Goal: Entertainment & Leisure: Consume media (video, audio)

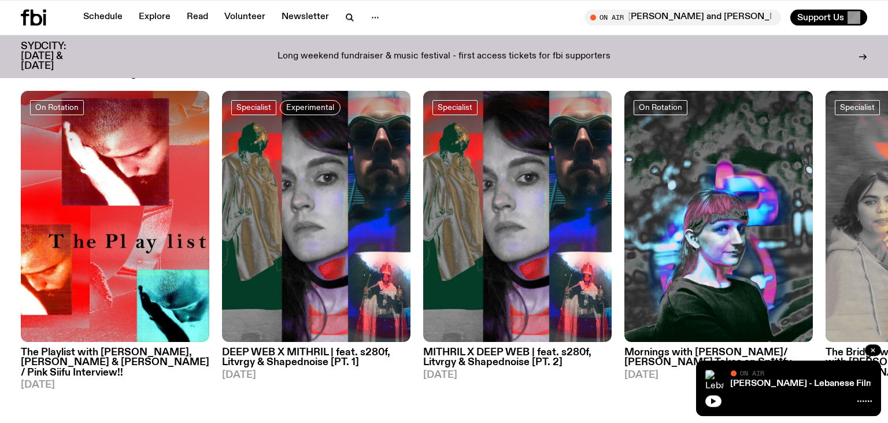
scroll to position [583, 0]
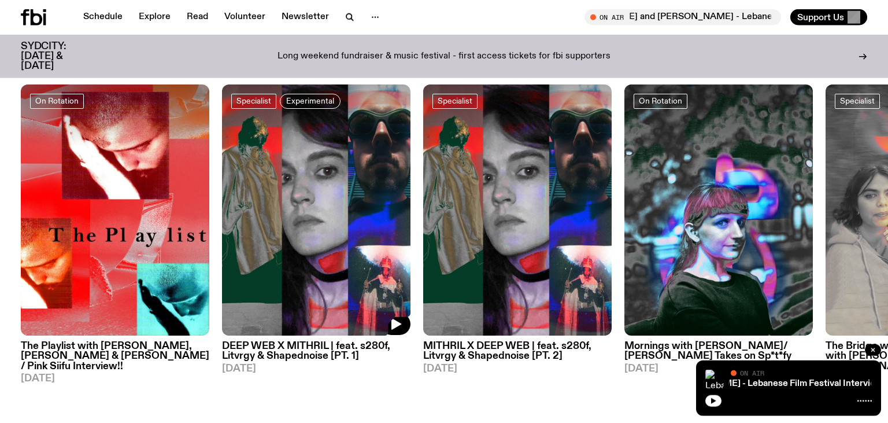
drag, startPoint x: 767, startPoint y: 152, endPoint x: 274, endPoint y: 157, distance: 492.8
click at [273, 151] on div "On Rotation The Playlist with [PERSON_NAME], [PERSON_NAME] & [PERSON_NAME] / Pi…" at bounding box center [444, 233] width 847 height 299
click at [399, 324] on icon "button" at bounding box center [397, 325] width 10 height 12
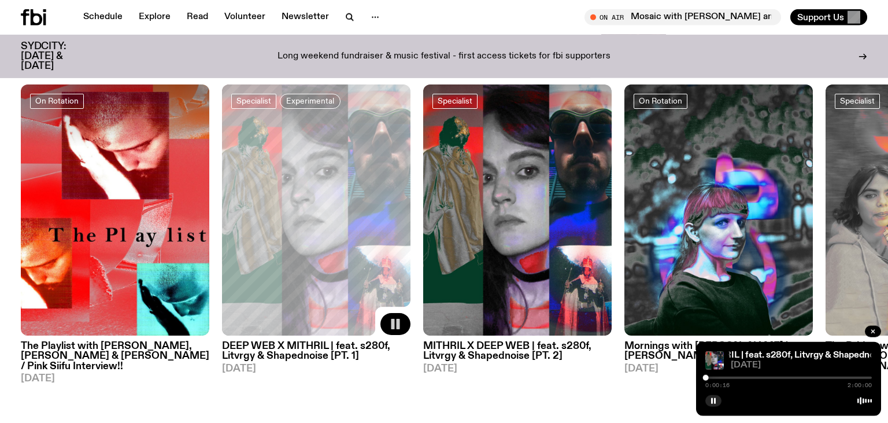
click at [399, 324] on rect "button" at bounding box center [398, 324] width 3 height 10
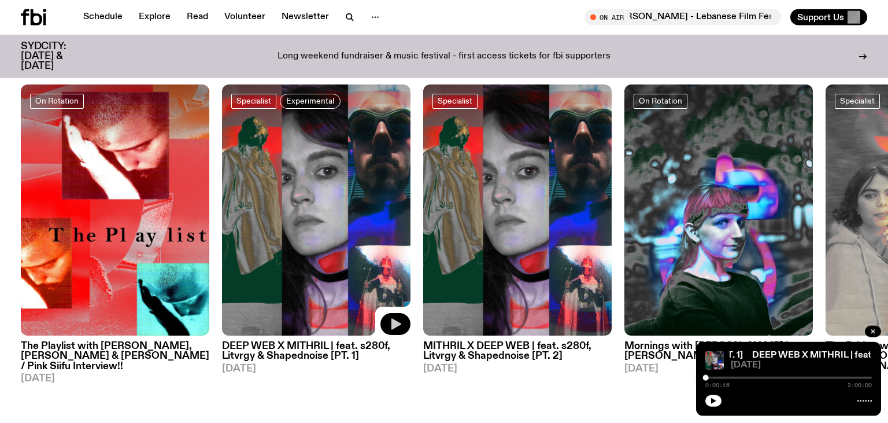
click at [401, 324] on icon "button" at bounding box center [397, 325] width 10 height 12
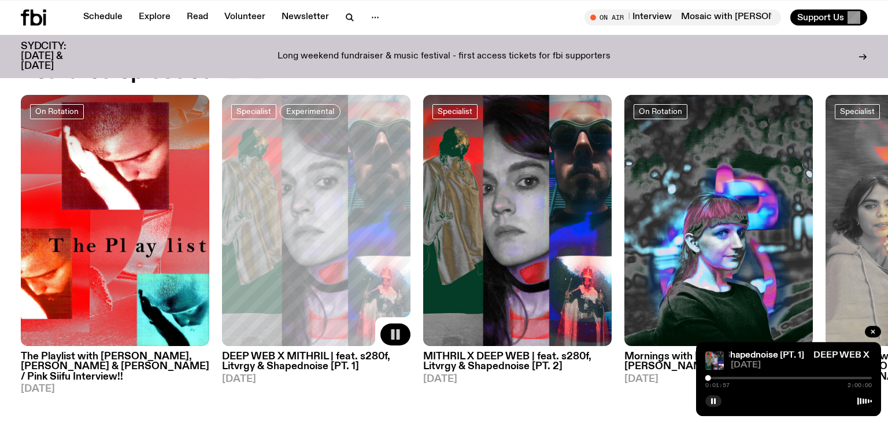
scroll to position [551, 0]
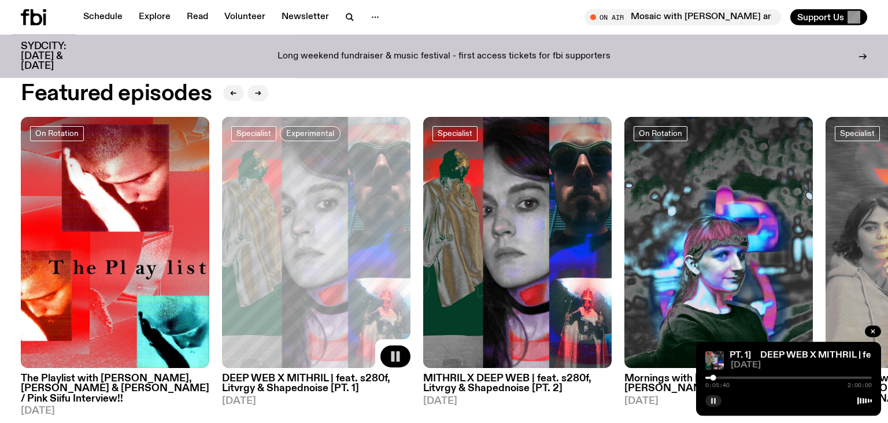
click at [715, 403] on rect "button" at bounding box center [715, 401] width 2 height 6
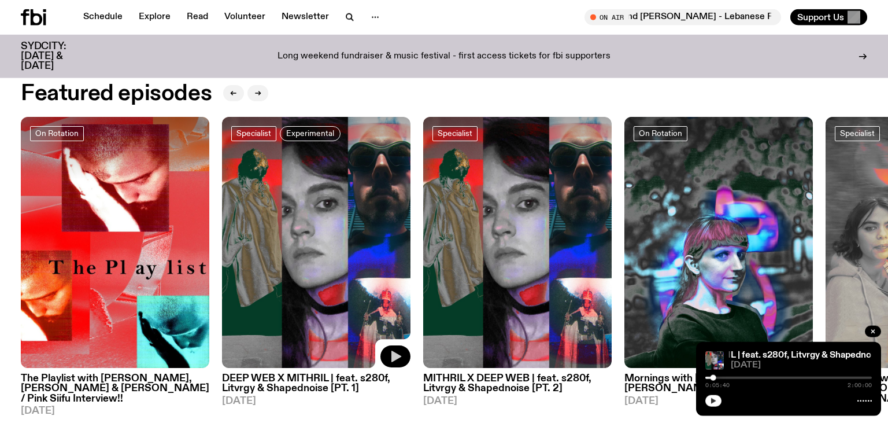
click at [716, 405] on button "button" at bounding box center [714, 401] width 16 height 12
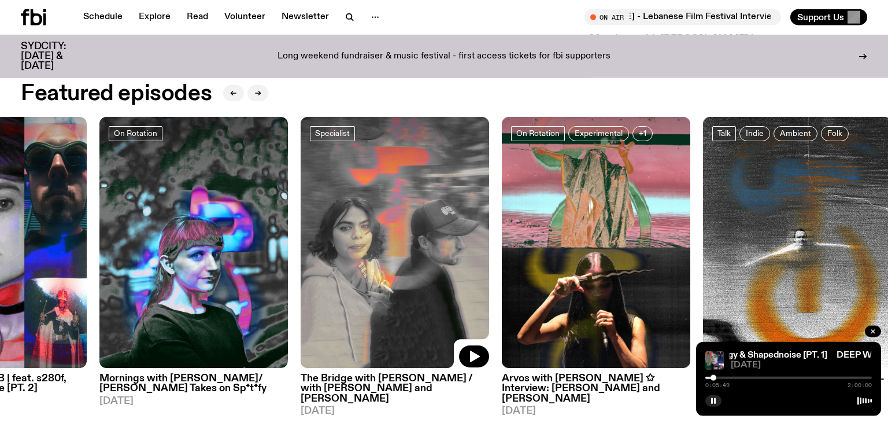
drag, startPoint x: 834, startPoint y: 229, endPoint x: 309, endPoint y: 190, distance: 526.6
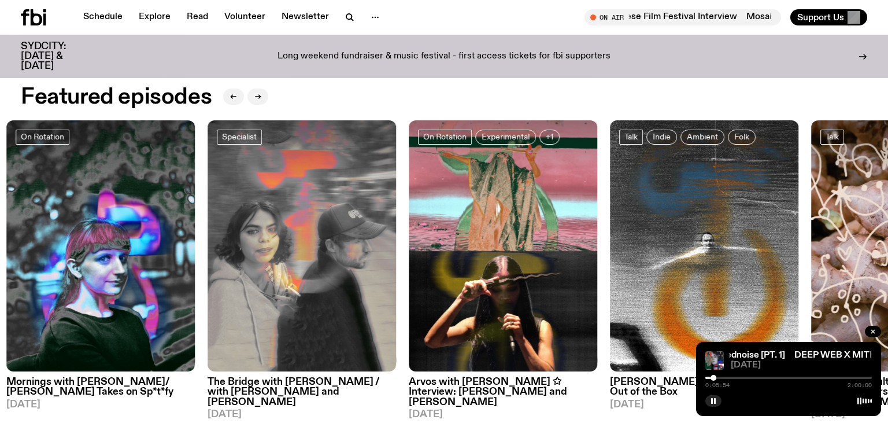
scroll to position [546, 0]
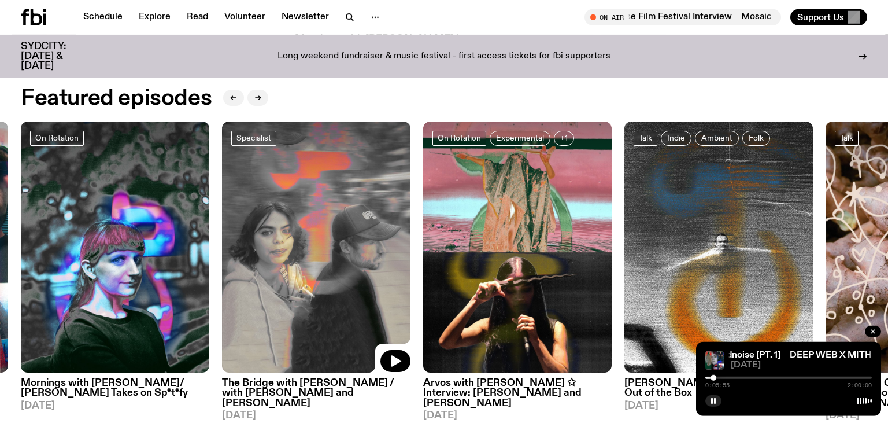
drag, startPoint x: 215, startPoint y: 127, endPoint x: 337, endPoint y: 116, distance: 122.0
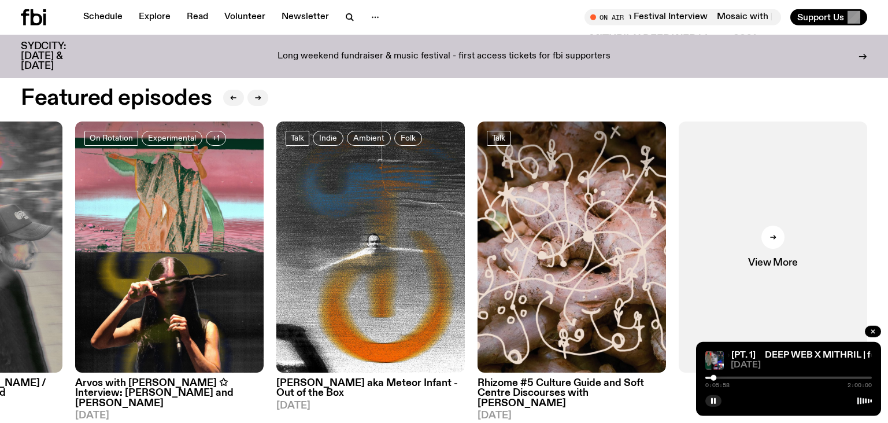
drag, startPoint x: 216, startPoint y: 145, endPoint x: 401, endPoint y: 157, distance: 185.4
click at [393, 155] on div "On Rotation The Playlist with [PERSON_NAME], [PERSON_NAME] & [PERSON_NAME] / Pi…" at bounding box center [444, 270] width 847 height 299
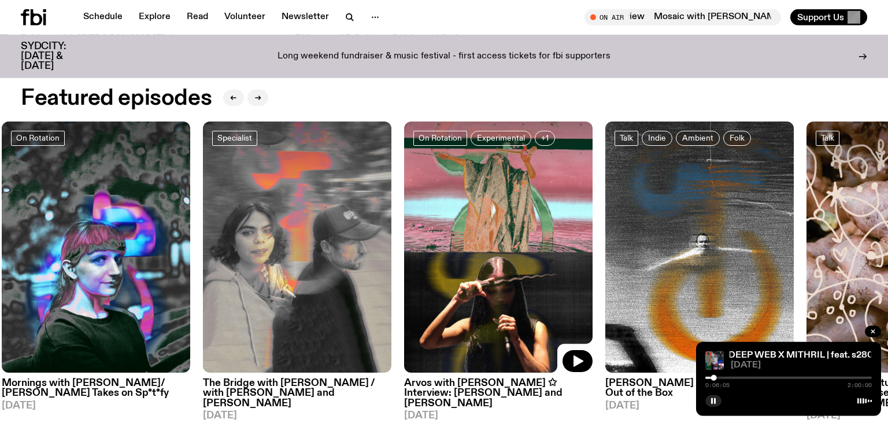
drag, startPoint x: 130, startPoint y: 224, endPoint x: 754, endPoint y: 245, distance: 624.4
click at [593, 239] on img at bounding box center [498, 247] width 189 height 252
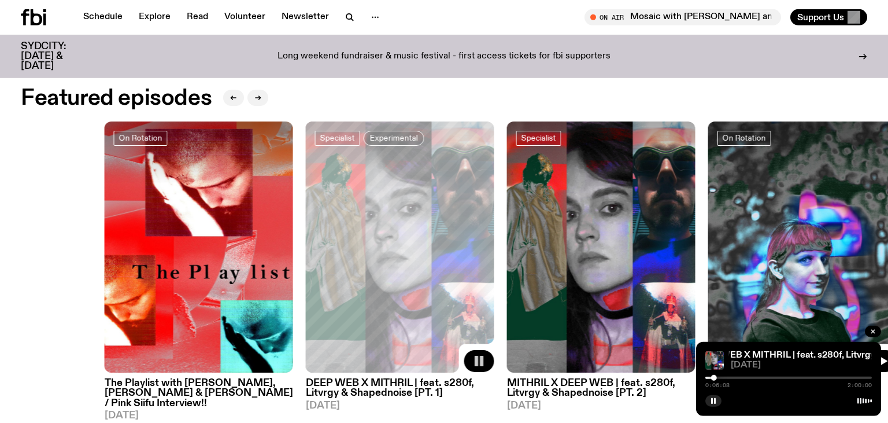
drag, startPoint x: 331, startPoint y: 198, endPoint x: 836, endPoint y: 234, distance: 506.2
click at [836, 234] on img at bounding box center [803, 247] width 189 height 252
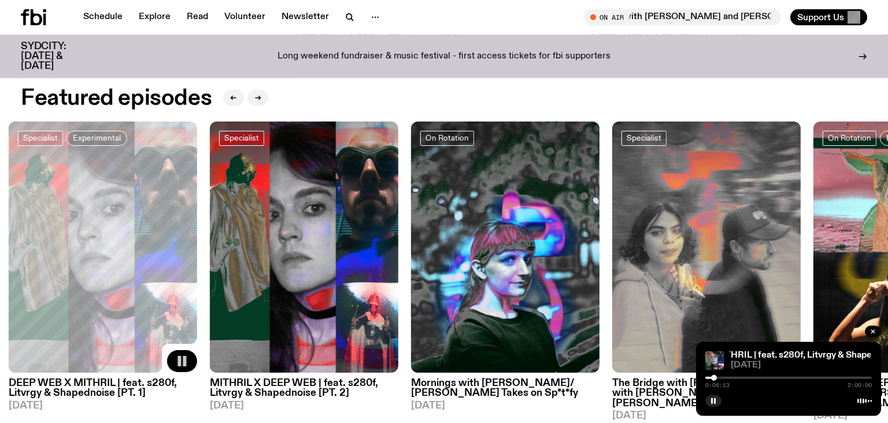
drag, startPoint x: 818, startPoint y: 235, endPoint x: 606, endPoint y: 226, distance: 211.9
click at [606, 226] on div "On Rotation The Playlist with [PERSON_NAME], [PERSON_NAME] & [PERSON_NAME] / Pi…" at bounding box center [444, 270] width 847 height 299
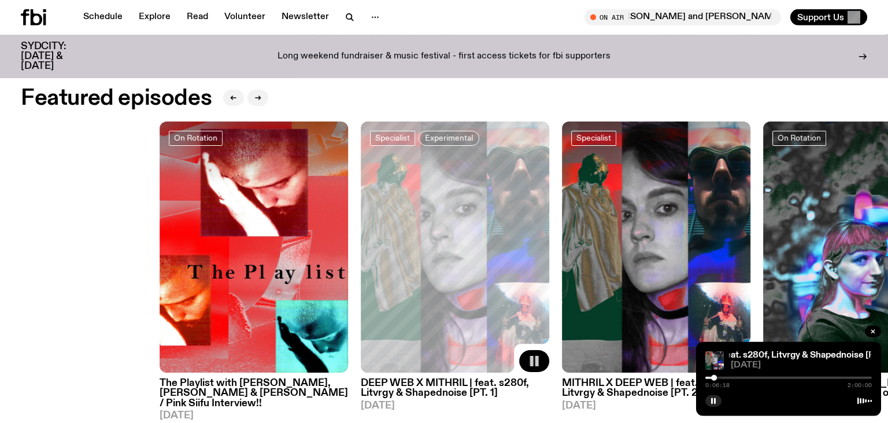
drag, startPoint x: 268, startPoint y: 204, endPoint x: 762, endPoint y: 202, distance: 493.9
click at [751, 203] on img at bounding box center [656, 247] width 189 height 252
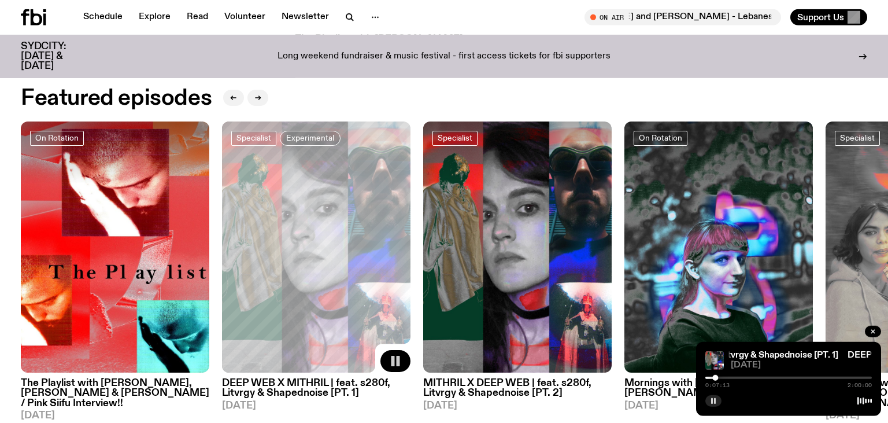
click at [712, 403] on rect "button" at bounding box center [712, 401] width 2 height 6
